Goal: Task Accomplishment & Management: Use online tool/utility

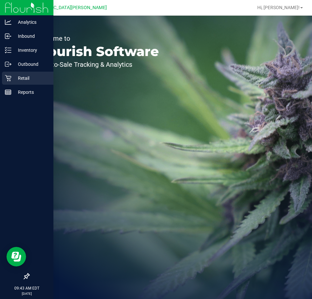
click at [27, 74] on div "Retail" at bounding box center [27, 78] width 51 height 13
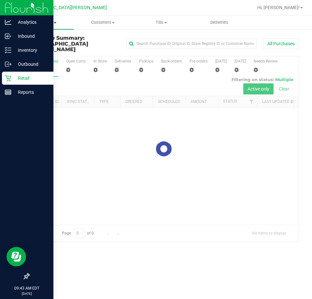
click at [56, 22] on span at bounding box center [55, 22] width 3 height 1
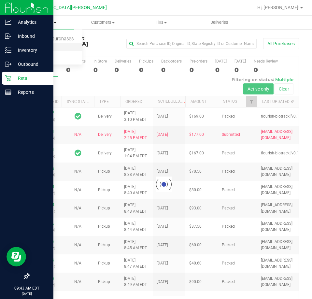
click at [56, 50] on li "Fulfillment" at bounding box center [49, 47] width 67 height 8
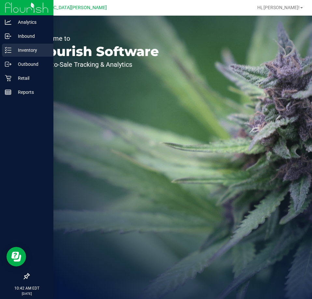
click at [28, 50] on p "Inventory" at bounding box center [30, 50] width 39 height 8
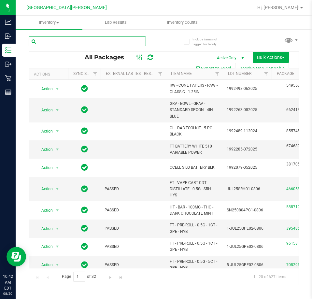
click at [66, 42] on input "text" at bounding box center [87, 41] width 117 height 10
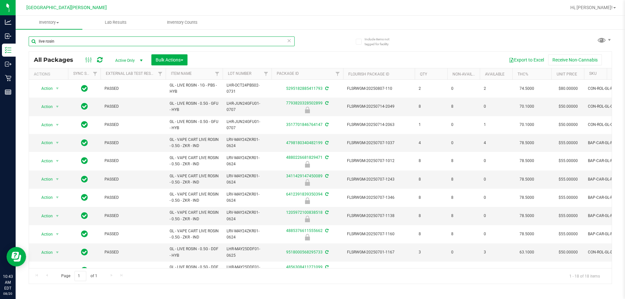
type input "live rosin"
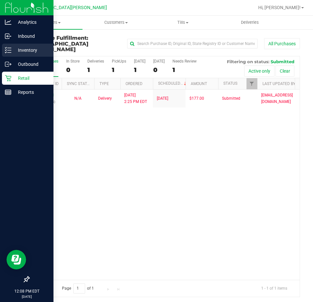
click at [11, 50] on p "Inventory" at bounding box center [30, 50] width 39 height 8
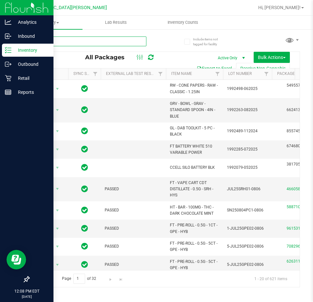
click at [60, 41] on input "text" at bounding box center [88, 41] width 118 height 10
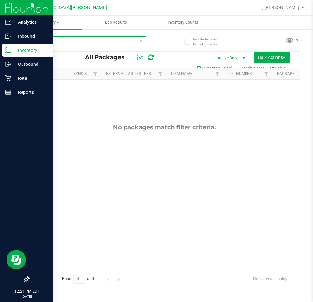
type input "hash"
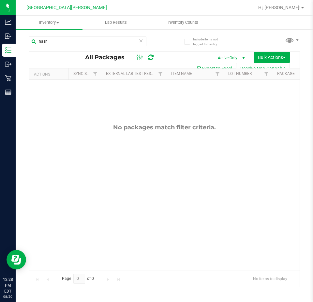
click at [140, 42] on icon at bounding box center [140, 40] width 5 height 8
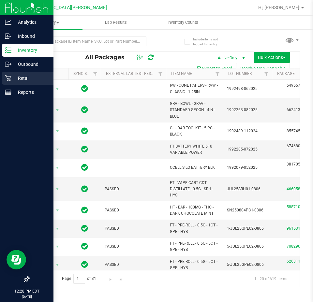
click at [9, 79] on icon at bounding box center [8, 78] width 7 height 7
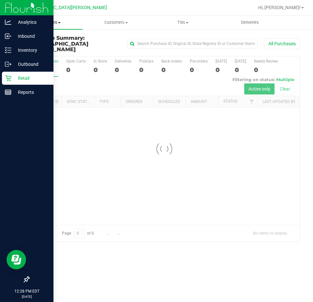
click at [54, 23] on span "Purchases" at bounding box center [49, 23] width 67 height 6
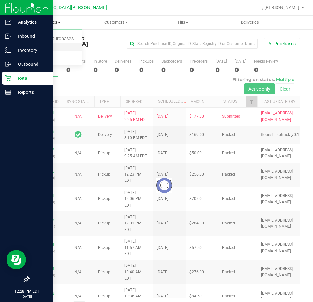
click at [50, 48] on span "Fulfillment" at bounding box center [36, 47] width 40 height 6
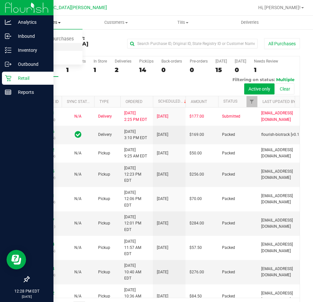
click at [48, 47] on span "Fulfillment" at bounding box center [36, 47] width 40 height 6
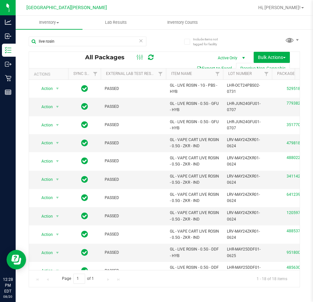
click at [139, 41] on icon at bounding box center [140, 40] width 5 height 8
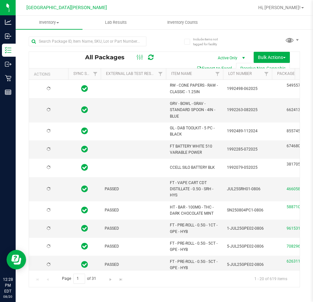
type input "[DATE]"
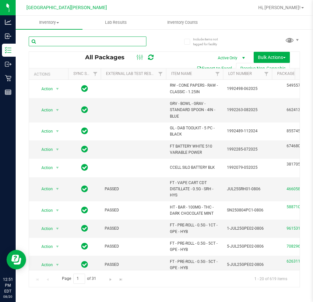
click at [107, 42] on input "text" at bounding box center [88, 41] width 118 height 10
click at [75, 40] on input "text" at bounding box center [88, 41] width 118 height 10
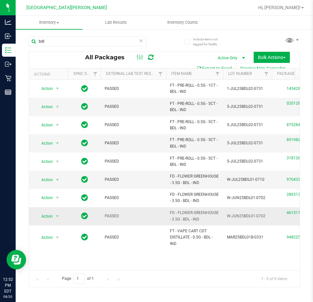
drag, startPoint x: 202, startPoint y: 220, endPoint x: 150, endPoint y: 210, distance: 53.2
copy tr "FD - FLOWER GREENHOUSE - 3.5G - BDL - IND"
click at [71, 43] on input "bdl" at bounding box center [88, 41] width 118 height 10
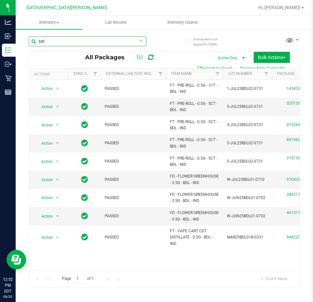
paste input "FD - FLOWER GREENHOUSE - 3.5G - BDL - IND"
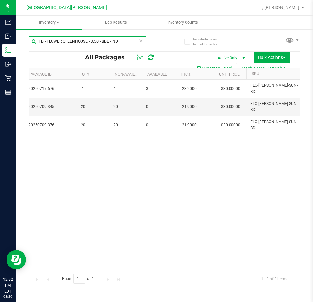
scroll to position [0, 91]
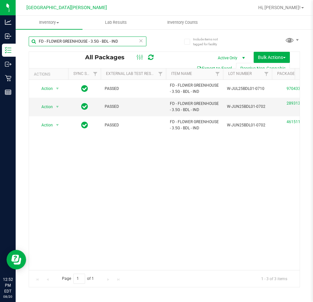
type input "FD - FLOWER GREENHOUSE - 3.5G - BDL - IND"
click at [142, 40] on icon at bounding box center [140, 40] width 5 height 8
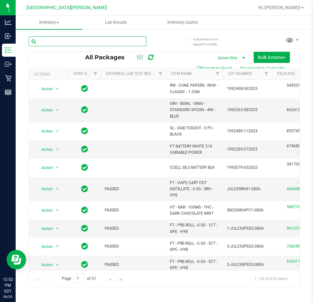
click at [57, 39] on input "text" at bounding box center [88, 41] width 118 height 10
click at [67, 39] on input "text" at bounding box center [88, 41] width 118 height 10
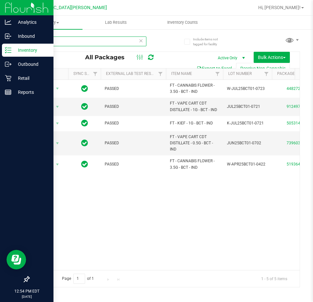
type input "bct"
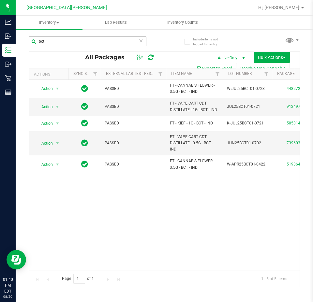
click at [77, 43] on input "bct" at bounding box center [88, 41] width 118 height 10
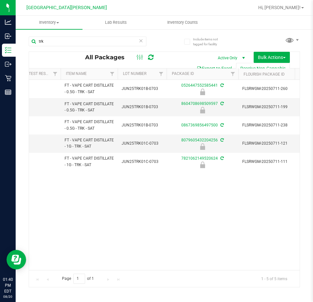
scroll to position [0, 83]
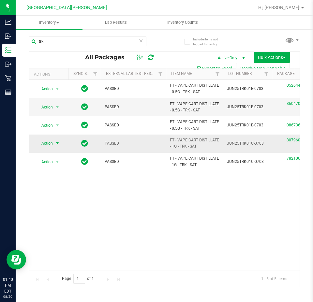
type input "trk"
click at [51, 142] on span "Action" at bounding box center [45, 143] width 18 height 9
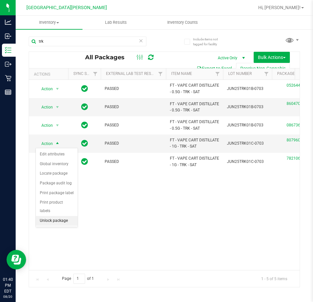
click at [55, 216] on li "Unlock package" at bounding box center [57, 221] width 42 height 10
click at [142, 41] on icon at bounding box center [140, 40] width 5 height 8
